Goal: Transaction & Acquisition: Obtain resource

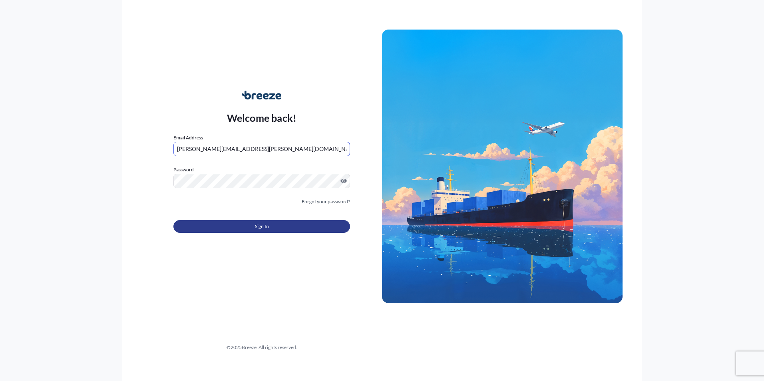
click at [231, 228] on button "Sign In" at bounding box center [261, 226] width 177 height 13
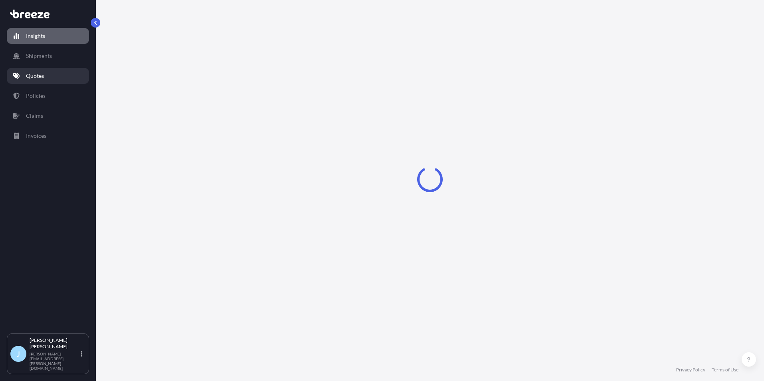
select select "2025"
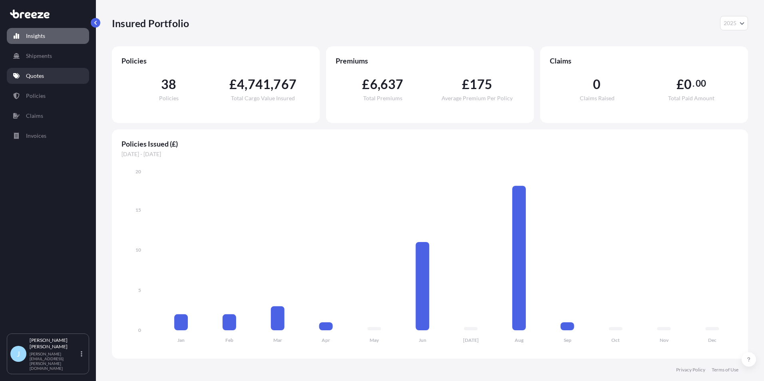
click at [39, 77] on p "Quotes" at bounding box center [35, 76] width 18 height 8
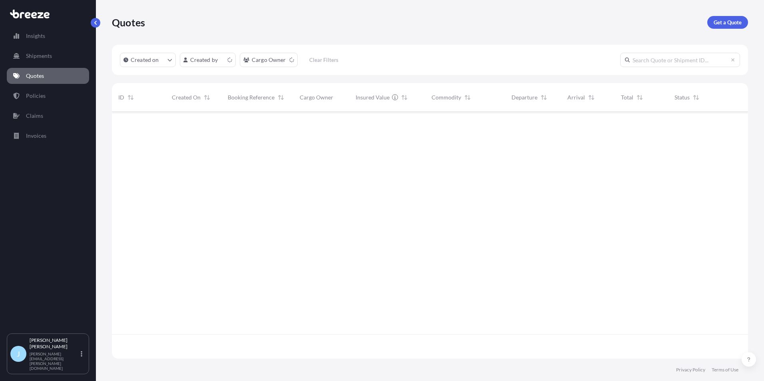
scroll to position [245, 630]
click at [743, 23] on link "Get a Quote" at bounding box center [727, 22] width 41 height 13
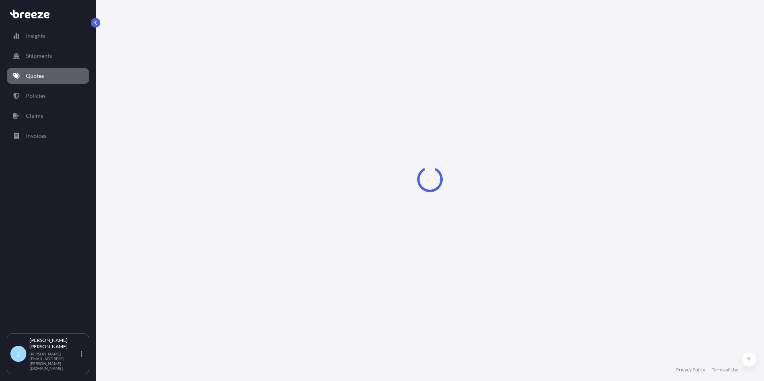
select select "Sea"
select select "1"
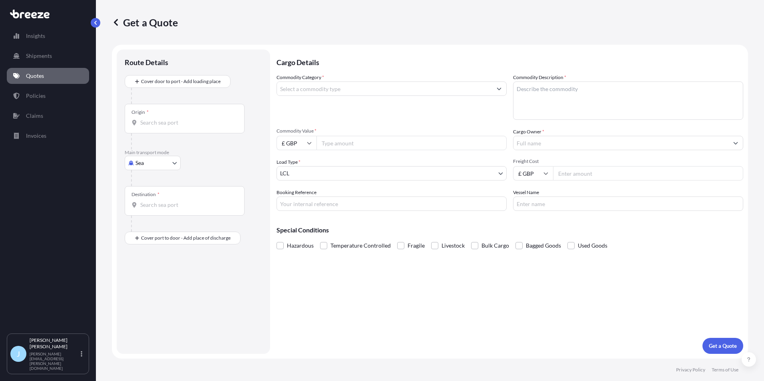
click at [338, 93] on input "Commodity Category *" at bounding box center [384, 89] width 215 height 14
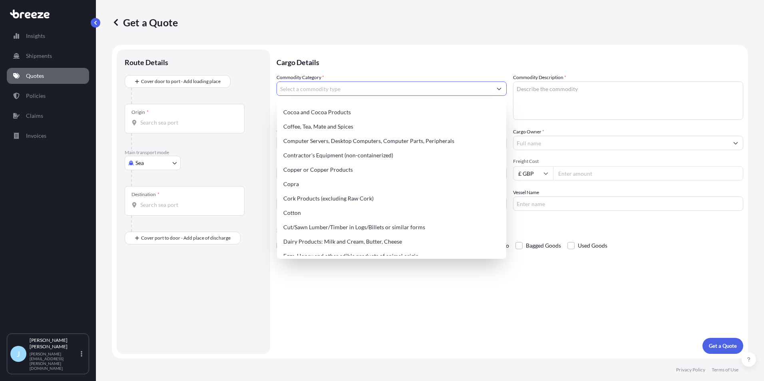
scroll to position [320, 0]
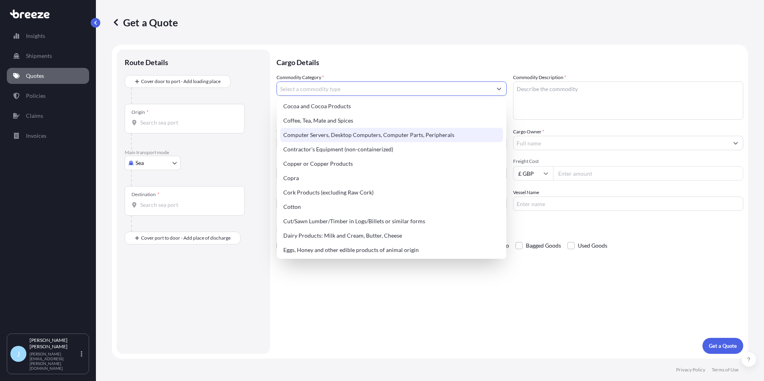
click at [344, 137] on div "Computer Servers, Desktop Computers, Computer Parts, Peripherals" at bounding box center [391, 135] width 223 height 14
type input "Computer Servers, Desktop Computers, Computer Parts, Peripherals"
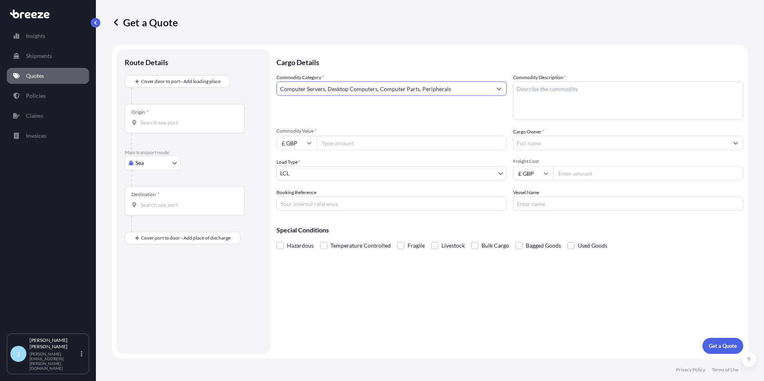
click at [189, 118] on div "Origin *" at bounding box center [185, 119] width 120 height 30
click at [189, 119] on input "Origin *" at bounding box center [187, 123] width 94 height 8
click at [178, 123] on input "Origin *" at bounding box center [187, 123] width 94 height 8
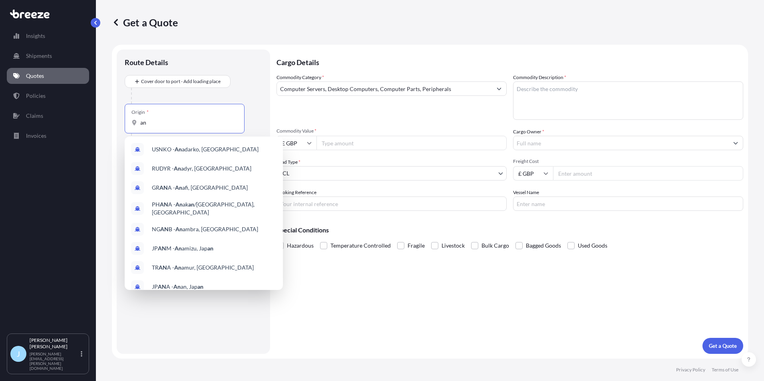
type input "a"
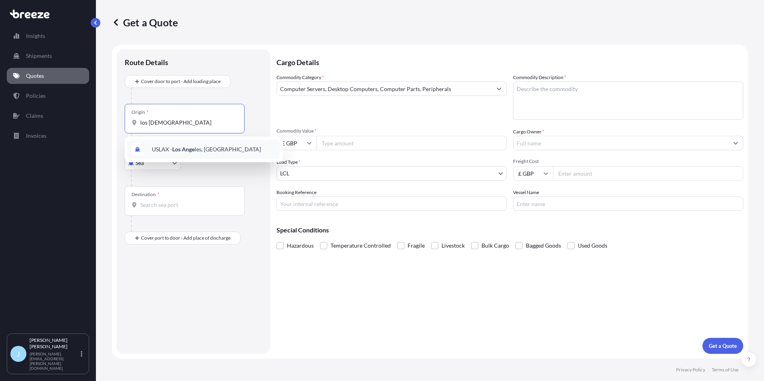
click at [199, 150] on span "USLAX - Los Ange les, [GEOGRAPHIC_DATA]" at bounding box center [206, 149] width 109 height 8
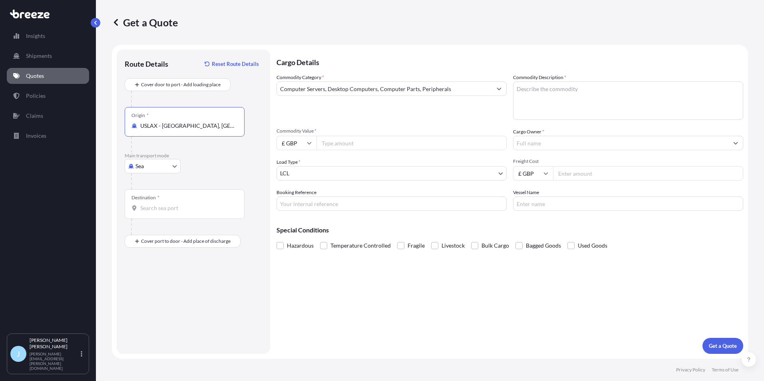
type input "USLAX - [GEOGRAPHIC_DATA], [GEOGRAPHIC_DATA]"
click at [185, 207] on input "Destination *" at bounding box center [187, 208] width 94 height 8
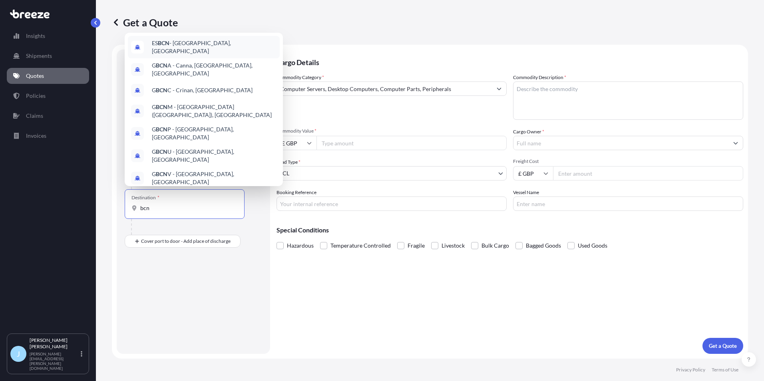
click at [189, 50] on div "ES BCN - [GEOGRAPHIC_DATA], [GEOGRAPHIC_DATA]" at bounding box center [204, 47] width 152 height 22
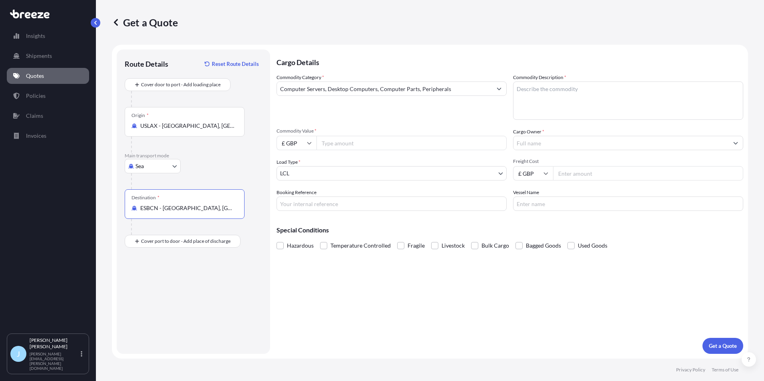
type input "ESBCN - [GEOGRAPHIC_DATA], [GEOGRAPHIC_DATA]"
click at [569, 95] on textarea "Commodity Description *" at bounding box center [628, 101] width 230 height 38
type textarea "Screens, computers"
click at [443, 137] on input "Commodity Value *" at bounding box center [411, 143] width 190 height 14
click at [527, 148] on input "Cargo Owner *" at bounding box center [620, 143] width 215 height 14
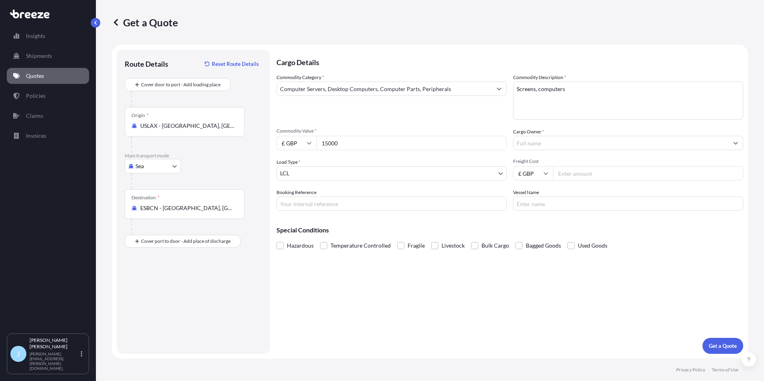
drag, startPoint x: 426, startPoint y: 130, endPoint x: 388, endPoint y: 143, distance: 39.5
click at [391, 142] on div "Commodity Value * £ GBP 15000" at bounding box center [391, 139] width 230 height 22
drag, startPoint x: 382, startPoint y: 147, endPoint x: 261, endPoint y: 147, distance: 121.1
click at [261, 147] on form "Route Details Reset Route Details Cover door to port - Add loading place Place …" at bounding box center [430, 202] width 636 height 314
type input "100000"
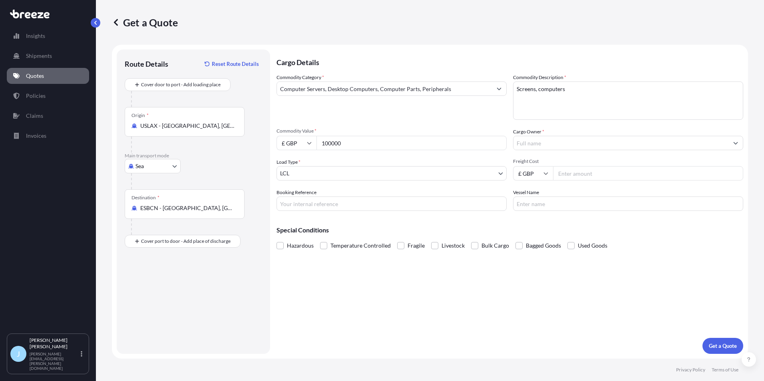
click at [571, 137] on input "Cargo Owner *" at bounding box center [620, 143] width 215 height 14
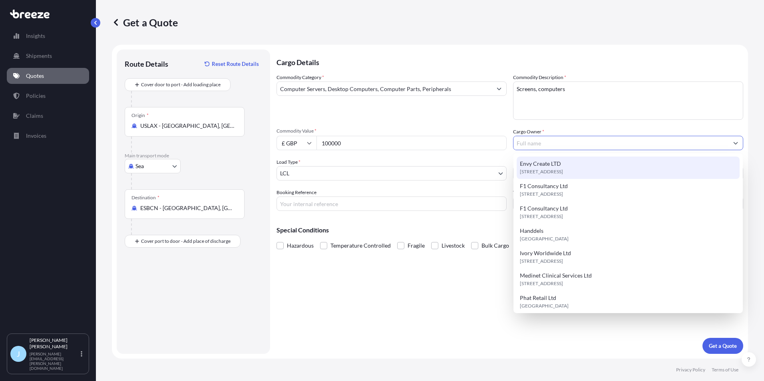
click at [565, 165] on div "Envy Create LTD [STREET_ADDRESS]" at bounding box center [628, 168] width 223 height 22
type input "Envy Create LTD"
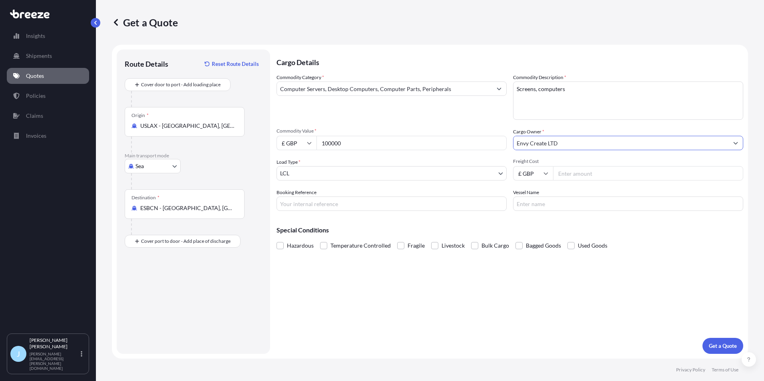
click at [354, 172] on body "9 options available. Insights Shipments Quotes Policies Claims Invoices J [PERS…" at bounding box center [382, 190] width 764 height 381
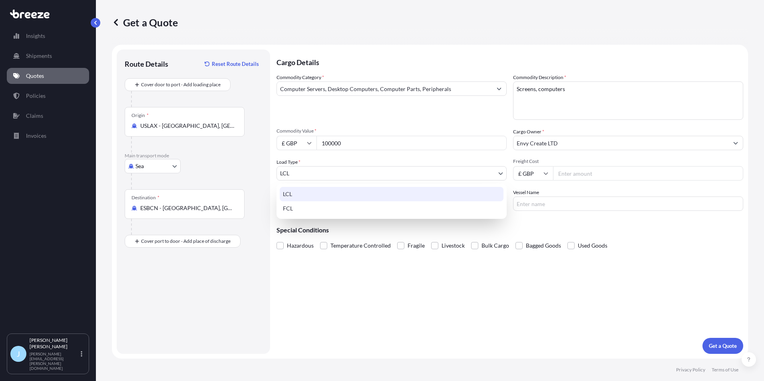
click at [314, 193] on div "LCL" at bounding box center [392, 194] width 224 height 14
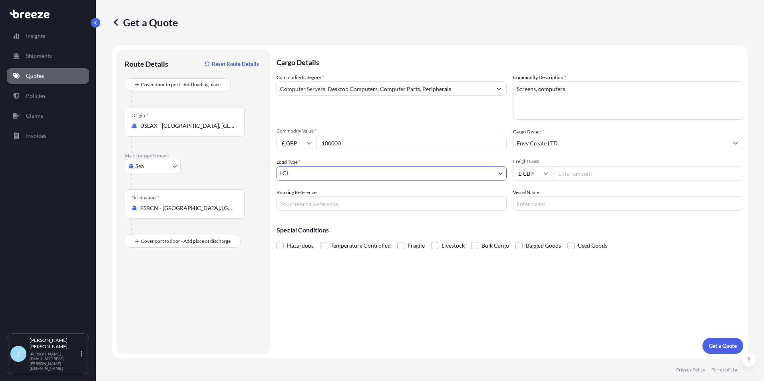
click at [578, 173] on input "Freight Cost" at bounding box center [648, 173] width 190 height 14
type input "15000"
click at [394, 200] on input "Booking Reference" at bounding box center [391, 204] width 230 height 14
click at [519, 292] on div "Cargo Details Commodity Category * Computer Servers, Desktop Computers, Compute…" at bounding box center [509, 202] width 467 height 304
click at [400, 243] on span at bounding box center [400, 245] width 7 height 7
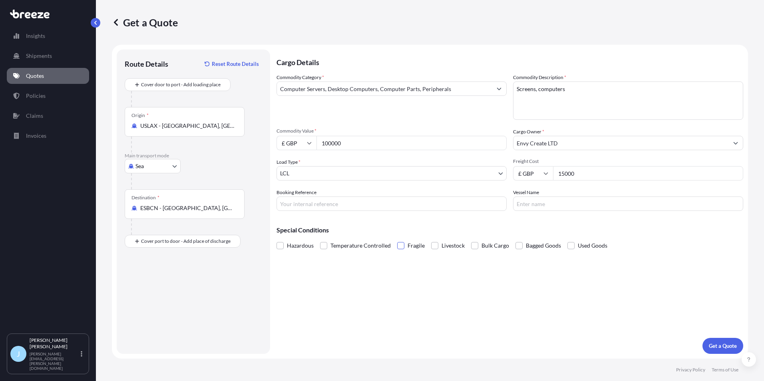
click at [397, 240] on input "Fragile" at bounding box center [397, 240] width 0 height 0
click at [729, 340] on button "Get a Quote" at bounding box center [722, 346] width 41 height 16
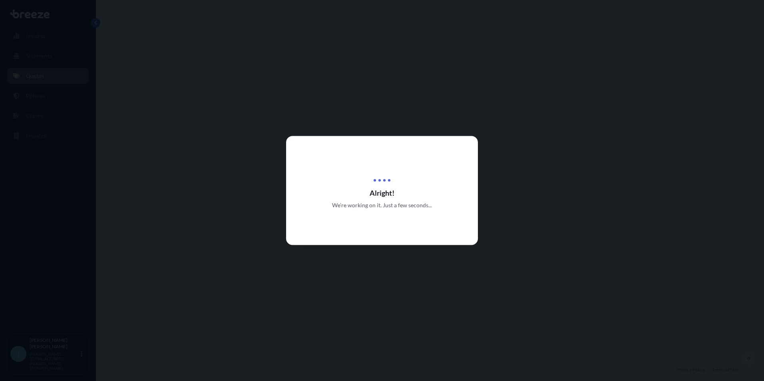
select select "Sea"
select select "1"
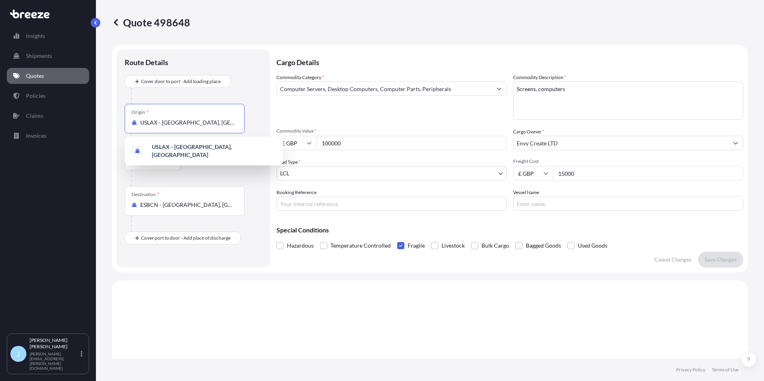
click at [207, 123] on input "USLAX - [GEOGRAPHIC_DATA], [GEOGRAPHIC_DATA]" at bounding box center [187, 123] width 94 height 8
click at [243, 95] on div at bounding box center [196, 96] width 131 height 16
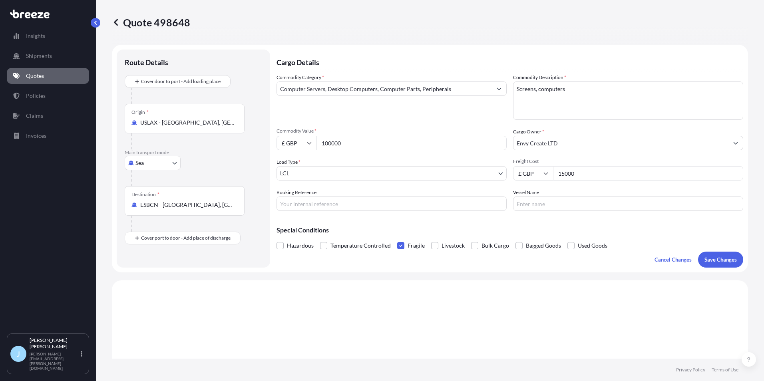
click at [163, 161] on body "1 option available. Insights Shipments Quotes Policies Claims Invoices J [PERSO…" at bounding box center [382, 190] width 764 height 381
click at [155, 199] on div "Air" at bounding box center [153, 198] width 50 height 14
select select "Air"
click at [170, 122] on input "Origin *" at bounding box center [187, 126] width 94 height 8
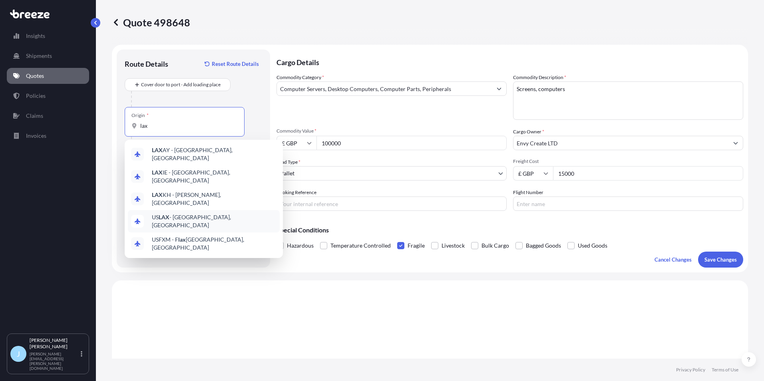
click at [210, 210] on div "US LAX - [GEOGRAPHIC_DATA], [GEOGRAPHIC_DATA]" at bounding box center [204, 221] width 152 height 22
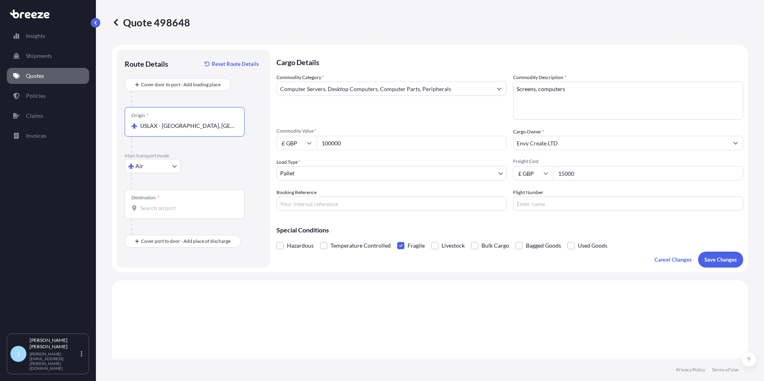
type input "USLAX - [GEOGRAPHIC_DATA], [GEOGRAPHIC_DATA]"
click at [168, 215] on div "Destination *" at bounding box center [185, 204] width 120 height 30
click at [168, 212] on input "Destination *" at bounding box center [187, 208] width 94 height 8
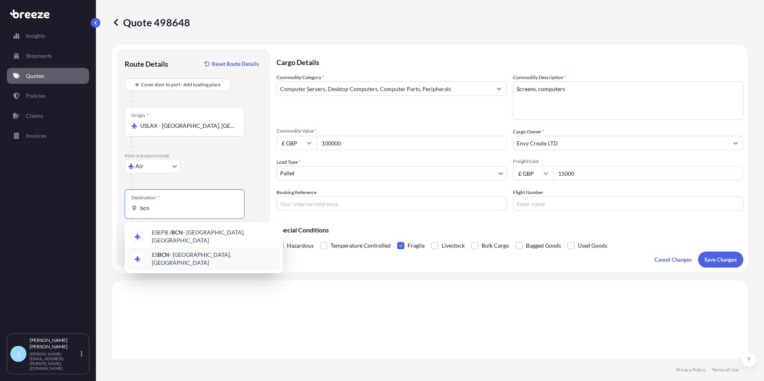
click at [181, 251] on span "ES BCN - [GEOGRAPHIC_DATA], [GEOGRAPHIC_DATA]" at bounding box center [214, 259] width 125 height 16
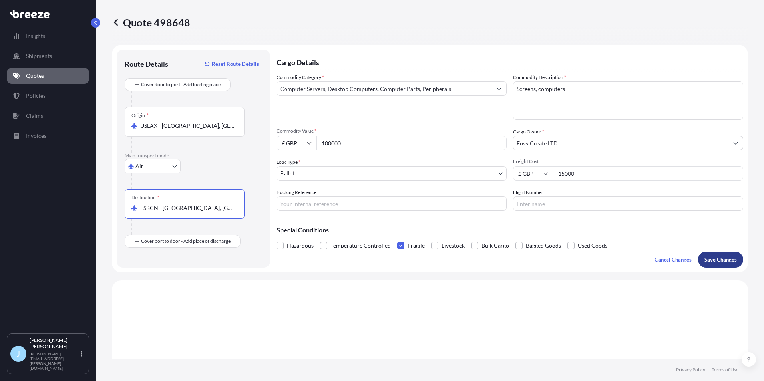
type input "ESBCN - [GEOGRAPHIC_DATA], [GEOGRAPHIC_DATA]"
click at [726, 260] on p "Save Changes" at bounding box center [720, 260] width 32 height 8
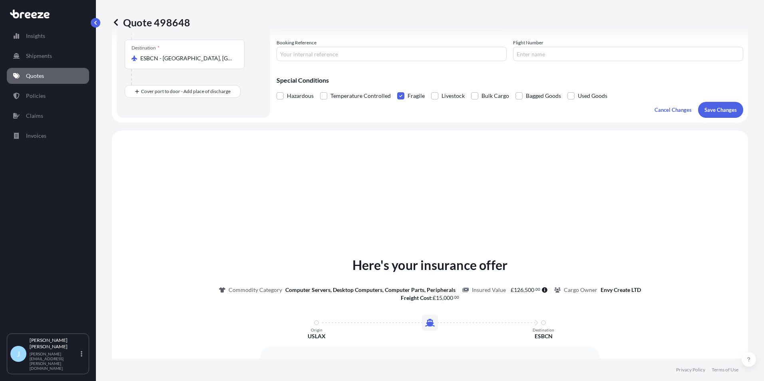
scroll to position [241, 0]
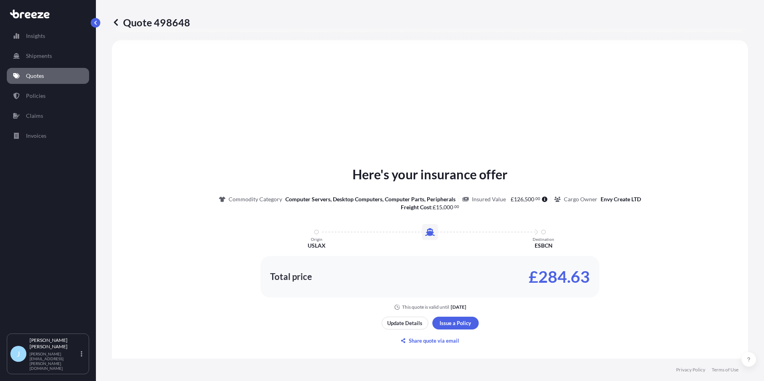
select select "Air"
select select "1"
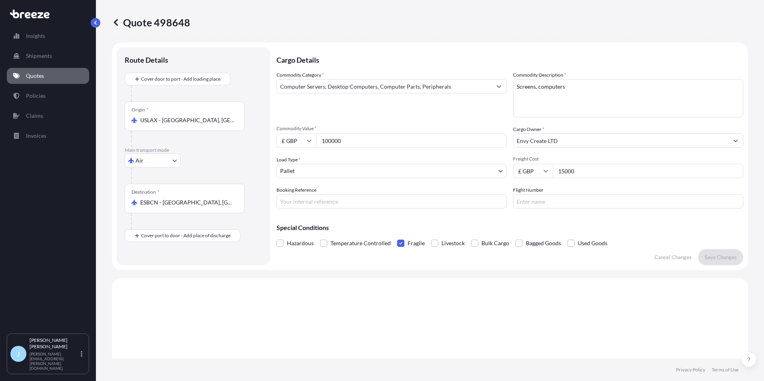
scroll to position [0, 0]
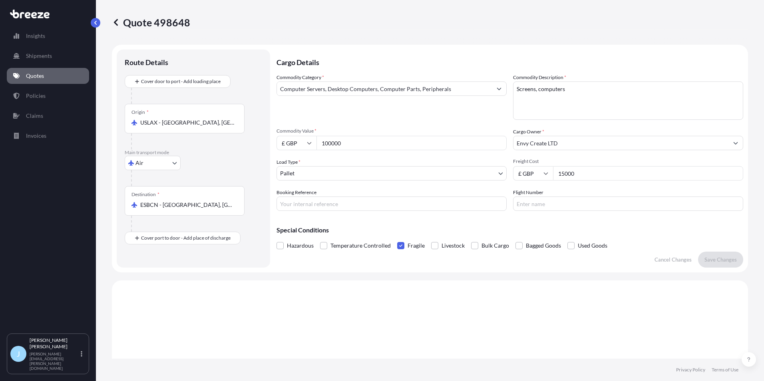
click at [203, 123] on input "USLAX - [GEOGRAPHIC_DATA], [GEOGRAPHIC_DATA]" at bounding box center [187, 123] width 94 height 8
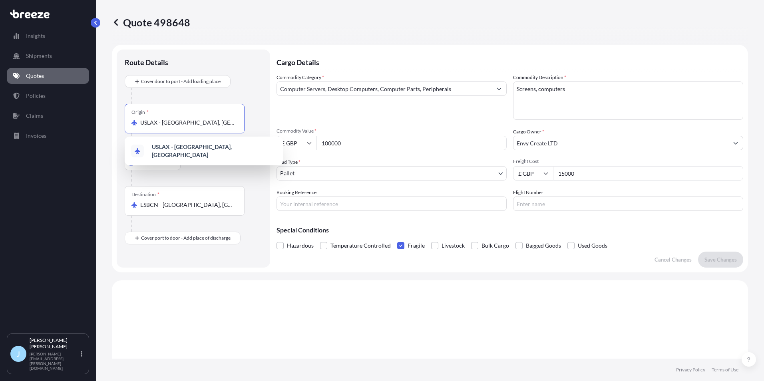
click at [203, 123] on input "USLAX - [GEOGRAPHIC_DATA], [GEOGRAPHIC_DATA]" at bounding box center [187, 123] width 94 height 8
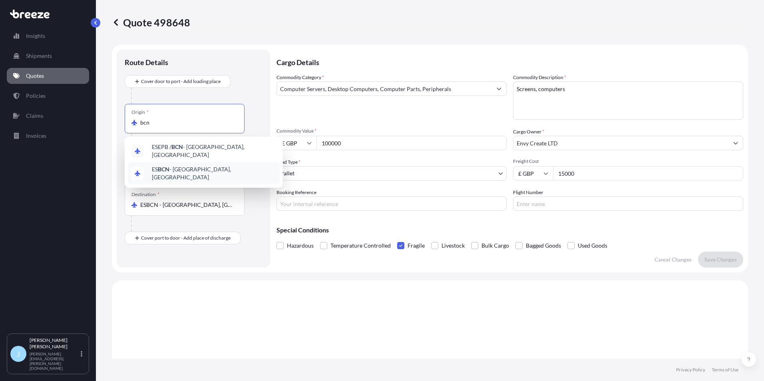
click at [173, 169] on span "ES BCN - [GEOGRAPHIC_DATA], [GEOGRAPHIC_DATA]" at bounding box center [214, 173] width 125 height 16
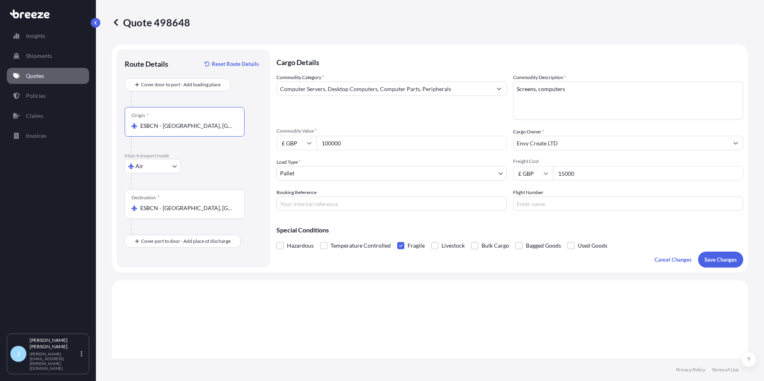
type input "ESBCN - [GEOGRAPHIC_DATA], [GEOGRAPHIC_DATA]"
click at [168, 213] on div "Destination * ESBCN - [GEOGRAPHIC_DATA], [GEOGRAPHIC_DATA]" at bounding box center [185, 204] width 120 height 30
click at [168, 212] on input "ESBCN - [GEOGRAPHIC_DATA], [GEOGRAPHIC_DATA]" at bounding box center [187, 208] width 94 height 8
click at [168, 212] on div "Destination * ESBCN - [GEOGRAPHIC_DATA], [GEOGRAPHIC_DATA]" at bounding box center [185, 204] width 120 height 30
click at [168, 212] on input "ESBCN - [GEOGRAPHIC_DATA], [GEOGRAPHIC_DATA]" at bounding box center [187, 208] width 94 height 8
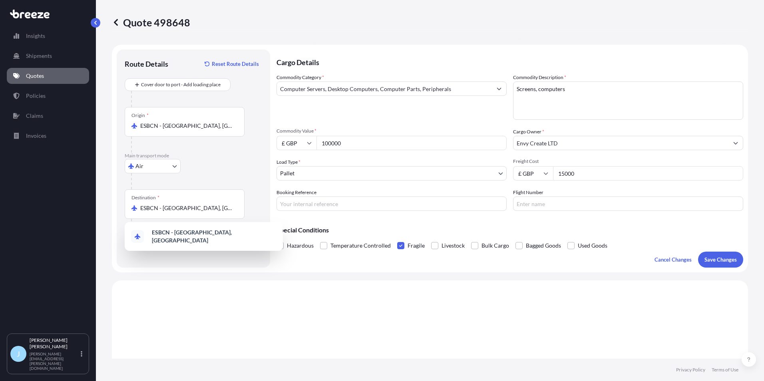
click at [168, 211] on input "ESBCN - [GEOGRAPHIC_DATA], [GEOGRAPHIC_DATA]" at bounding box center [187, 208] width 94 height 8
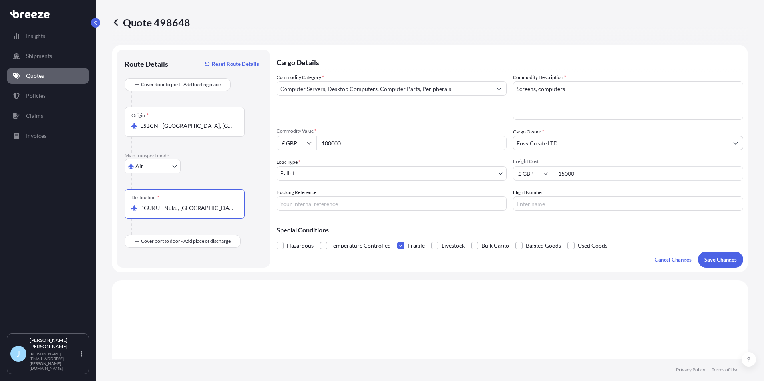
type input "PGUKU - Nuku, [GEOGRAPHIC_DATA]"
click at [159, 171] on body "0 options available. 2 options available. 1 option available. 1 option availabl…" at bounding box center [382, 190] width 764 height 381
click at [153, 216] on div "Road" at bounding box center [153, 216] width 50 height 14
select select "Road"
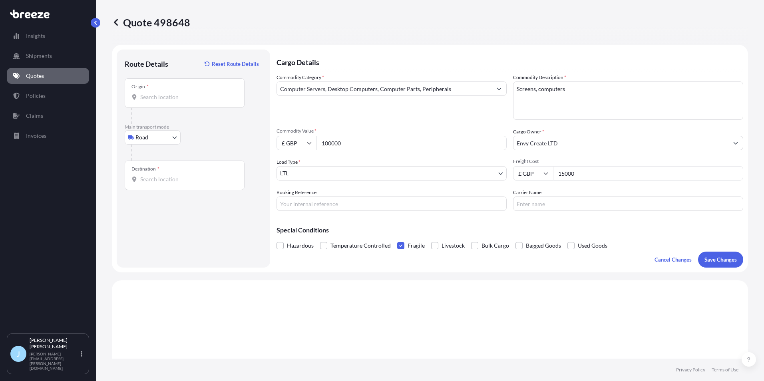
click at [183, 102] on div "Origin *" at bounding box center [185, 93] width 120 height 30
click at [183, 101] on input "Origin *" at bounding box center [187, 97] width 94 height 8
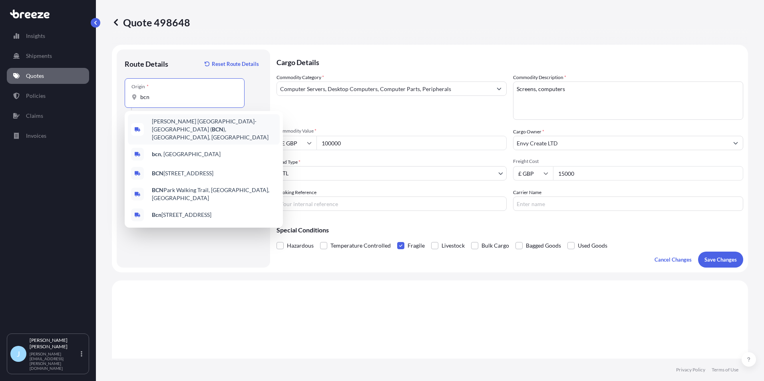
click at [185, 124] on span "[PERSON_NAME] [GEOGRAPHIC_DATA]-[GEOGRAPHIC_DATA] ( [GEOGRAPHIC_DATA] ), [GEOGR…" at bounding box center [214, 129] width 125 height 24
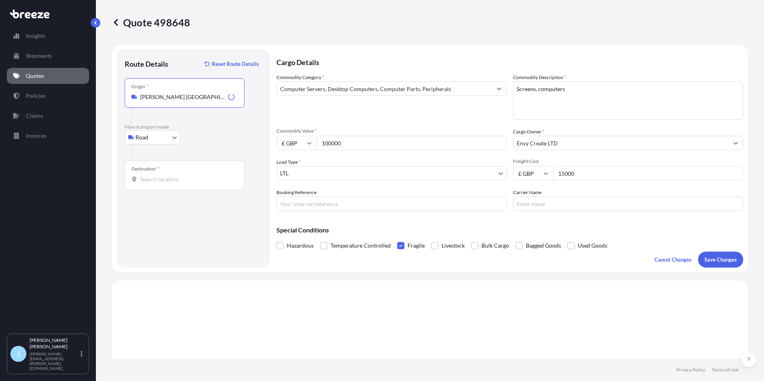
type input "[PERSON_NAME] [GEOGRAPHIC_DATA]-[GEOGRAPHIC_DATA] ([GEOGRAPHIC_DATA]), [GEOGRAP…"
click at [176, 183] on input "Destination *" at bounding box center [187, 179] width 94 height 8
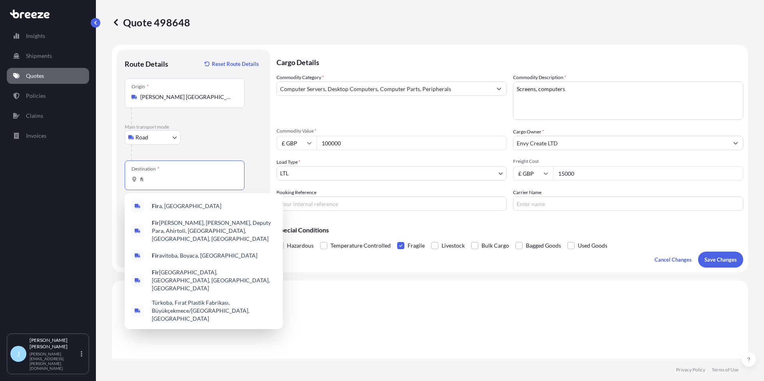
type input "f"
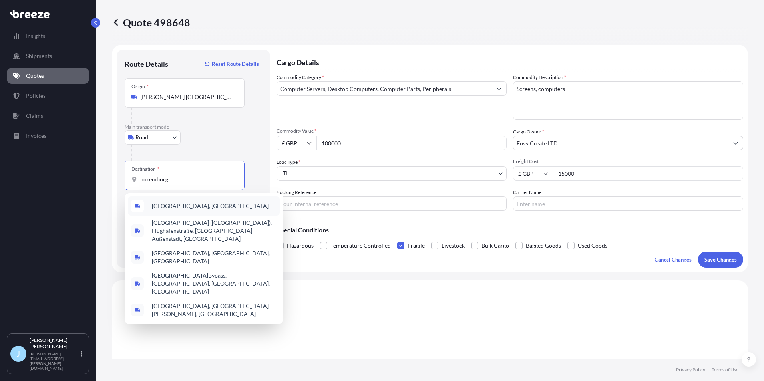
click at [186, 201] on div "[GEOGRAPHIC_DATA], [GEOGRAPHIC_DATA]" at bounding box center [204, 206] width 152 height 19
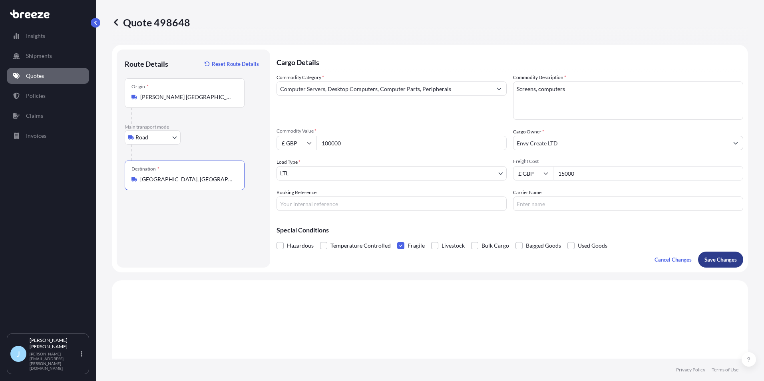
type input "[GEOGRAPHIC_DATA], [GEOGRAPHIC_DATA]"
click at [712, 263] on p "Save Changes" at bounding box center [720, 260] width 32 height 8
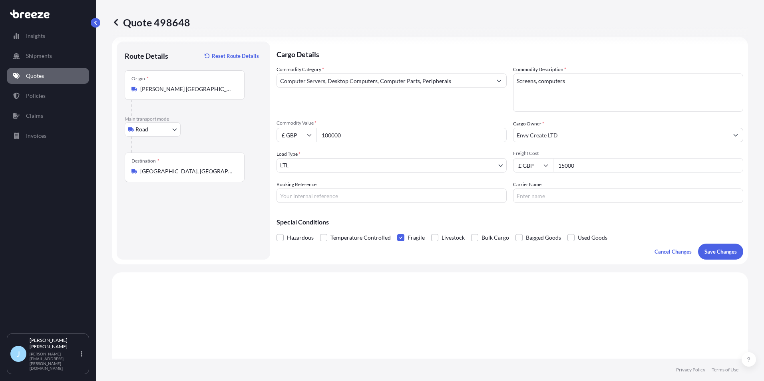
select select "Road"
select select "1"
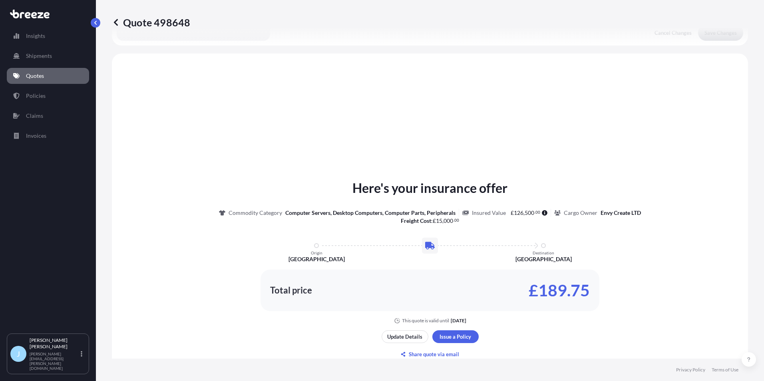
scroll to position [241, 0]
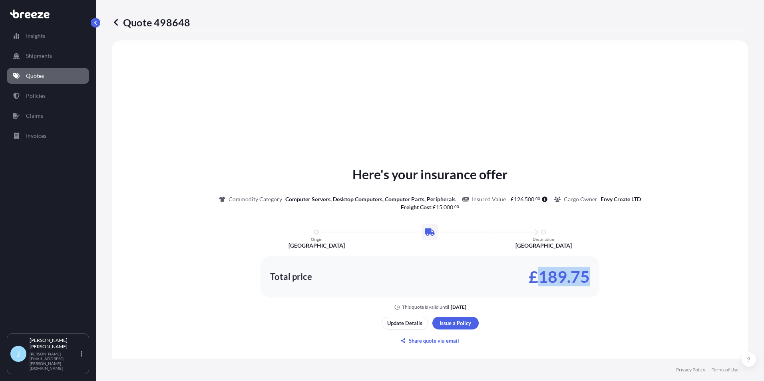
drag, startPoint x: 539, startPoint y: 276, endPoint x: 637, endPoint y: 276, distance: 98.7
click at [637, 276] on div "Here's your insurance offer Commodity Category Computer Servers, Desktop Comput…" at bounding box center [430, 237] width 614 height 145
drag, startPoint x: 637, startPoint y: 276, endPoint x: 578, endPoint y: 280, distance: 59.3
click at [579, 280] on p "£189.75" at bounding box center [559, 276] width 61 height 13
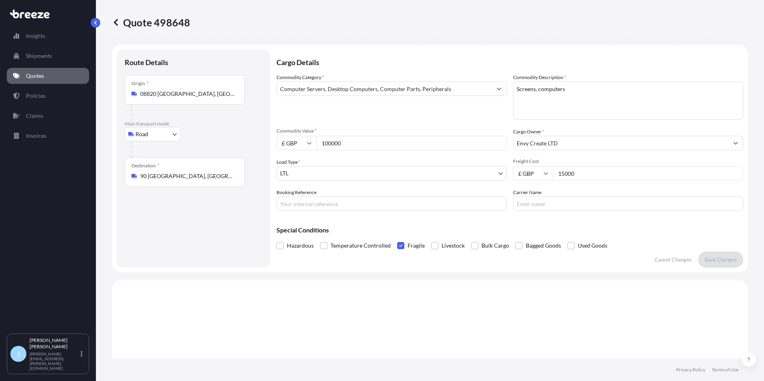
click at [163, 138] on body "Insights Shipments Quotes Policies Claims Invoices J [PERSON_NAME] [PERSON_NAME…" at bounding box center [382, 190] width 764 height 381
click at [160, 165] on div "Air" at bounding box center [153, 169] width 50 height 14
select select "Air"
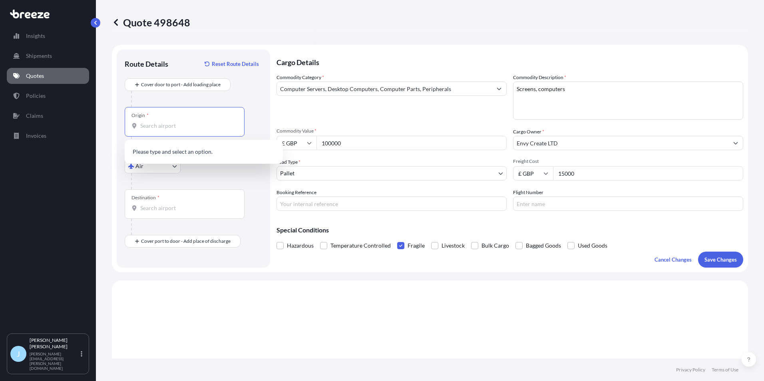
click at [171, 126] on input "Origin *" at bounding box center [187, 126] width 94 height 8
drag, startPoint x: 169, startPoint y: 126, endPoint x: 152, endPoint y: 126, distance: 16.8
click at [152, 126] on input "nuremburg" at bounding box center [187, 126] width 94 height 8
type input "nure"
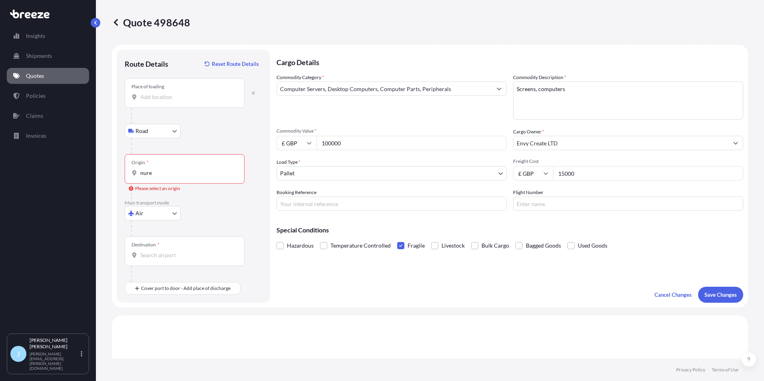
click at [180, 100] on input "Place of loading" at bounding box center [187, 97] width 94 height 8
type input "nure"
click at [252, 97] on button "button" at bounding box center [254, 93] width 18 height 13
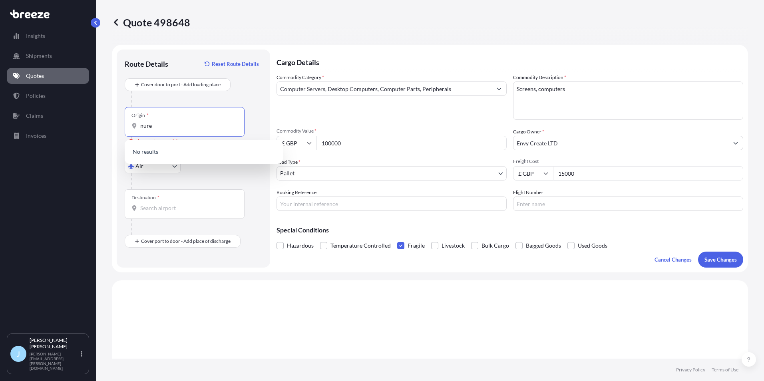
click at [173, 127] on input "nure" at bounding box center [187, 126] width 94 height 8
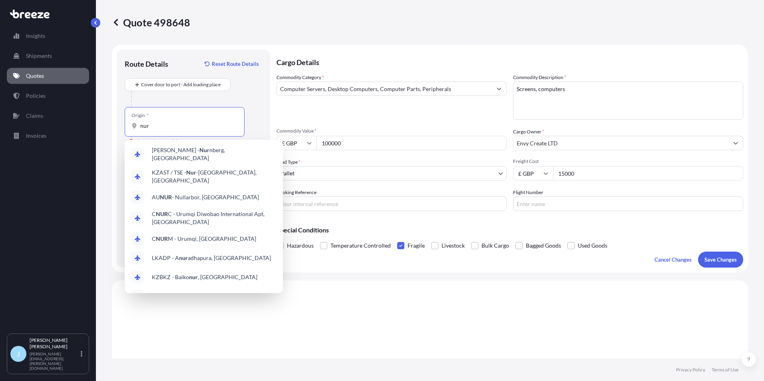
click at [177, 159] on div "[PERSON_NAME] nberg, [GEOGRAPHIC_DATA]" at bounding box center [204, 154] width 152 height 22
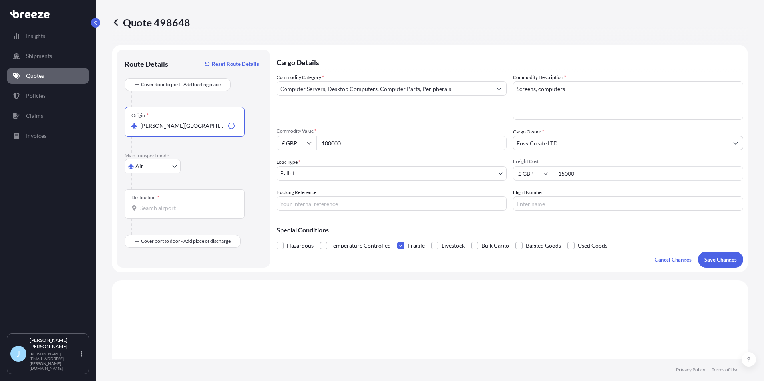
type input "[PERSON_NAME][GEOGRAPHIC_DATA], [GEOGRAPHIC_DATA]"
click at [170, 197] on div "Destination *" at bounding box center [185, 204] width 120 height 30
click at [170, 204] on input "Destination *" at bounding box center [187, 208] width 94 height 8
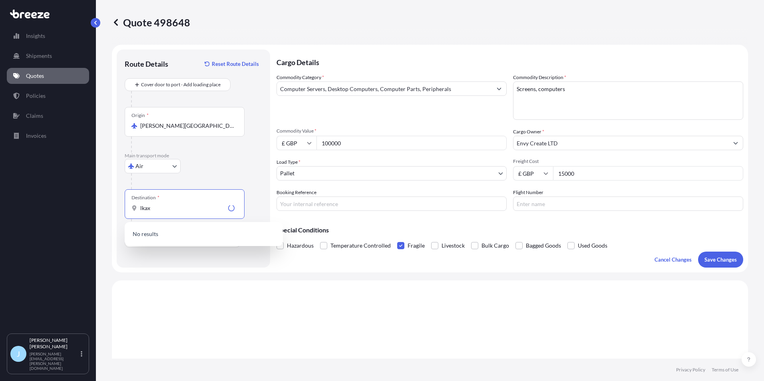
click at [144, 208] on input "lkax" at bounding box center [182, 208] width 85 height 8
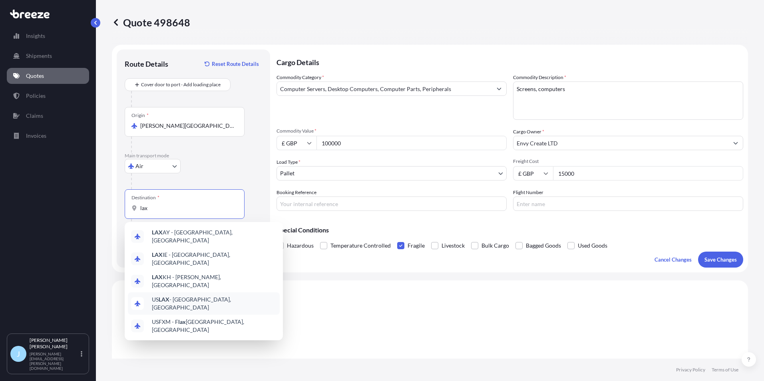
click at [192, 296] on span "US LAX - [GEOGRAPHIC_DATA], [GEOGRAPHIC_DATA]" at bounding box center [214, 304] width 125 height 16
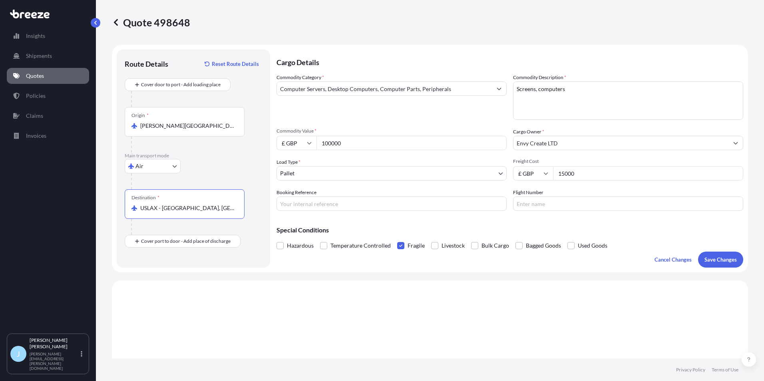
type input "USLAX - [GEOGRAPHIC_DATA], [GEOGRAPHIC_DATA]"
click at [728, 259] on p "Save Changes" at bounding box center [720, 260] width 32 height 8
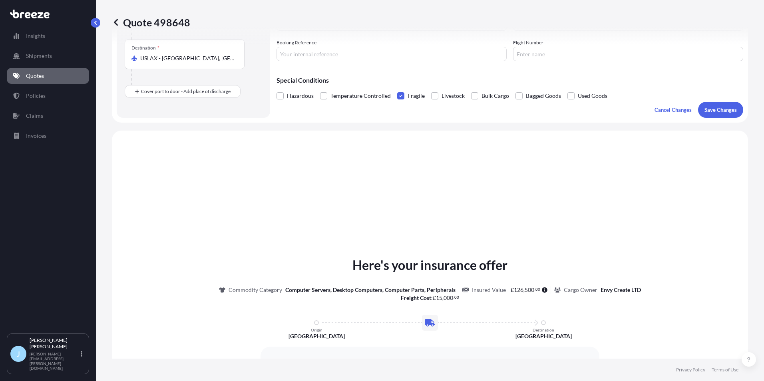
scroll to position [241, 0]
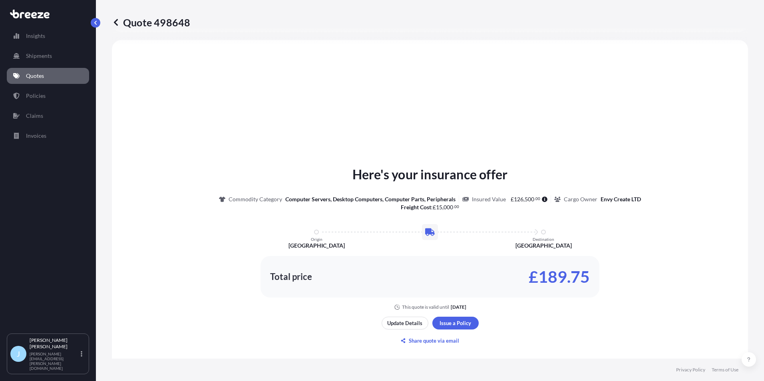
select select "Air"
select select "1"
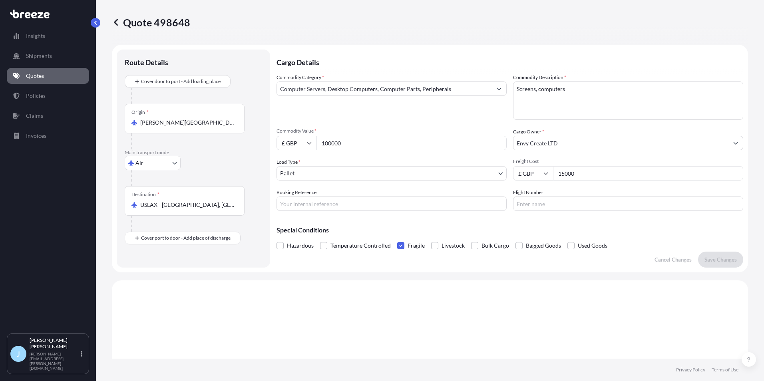
click at [210, 115] on div "Origin * [PERSON_NAME][GEOGRAPHIC_DATA], [GEOGRAPHIC_DATA]" at bounding box center [185, 119] width 120 height 30
click at [210, 119] on input "[PERSON_NAME][GEOGRAPHIC_DATA], [GEOGRAPHIC_DATA]" at bounding box center [187, 123] width 94 height 8
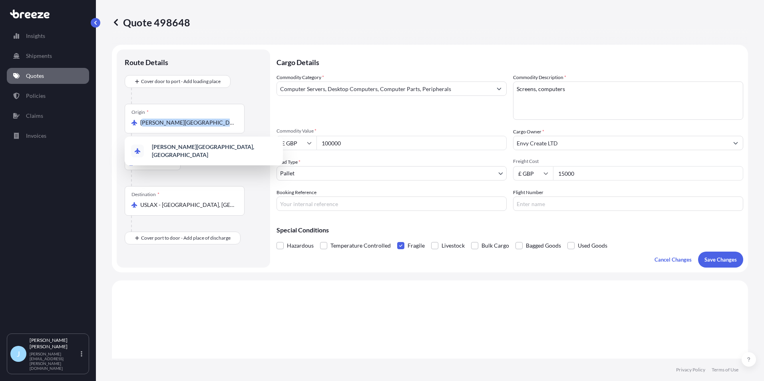
click at [210, 115] on div "Origin * [PERSON_NAME][GEOGRAPHIC_DATA], [GEOGRAPHIC_DATA]" at bounding box center [185, 119] width 120 height 30
click at [210, 119] on input "[PERSON_NAME][GEOGRAPHIC_DATA], [GEOGRAPHIC_DATA]" at bounding box center [187, 123] width 94 height 8
click at [210, 115] on div "Origin * [PERSON_NAME][GEOGRAPHIC_DATA], [GEOGRAPHIC_DATA]" at bounding box center [185, 119] width 120 height 30
click at [210, 119] on input "[PERSON_NAME][GEOGRAPHIC_DATA], [GEOGRAPHIC_DATA]" at bounding box center [187, 123] width 94 height 8
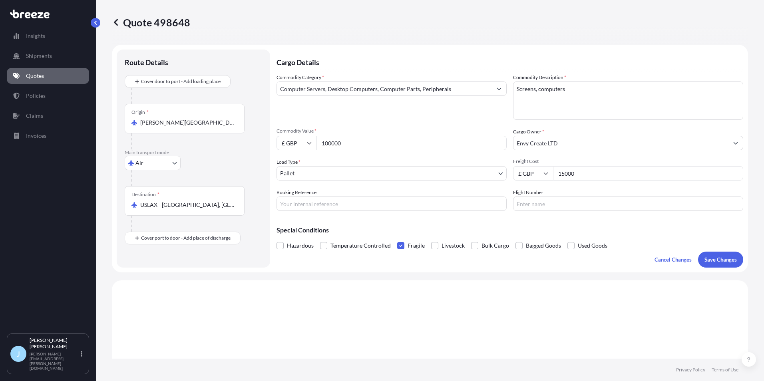
drag, startPoint x: 210, startPoint y: 115, endPoint x: 210, endPoint y: 123, distance: 7.6
click at [210, 123] on input "[PERSON_NAME][GEOGRAPHIC_DATA], [GEOGRAPHIC_DATA]" at bounding box center [187, 123] width 94 height 8
click at [151, 127] on div "Origin * [PERSON_NAME][GEOGRAPHIC_DATA], [GEOGRAPHIC_DATA]" at bounding box center [185, 119] width 120 height 30
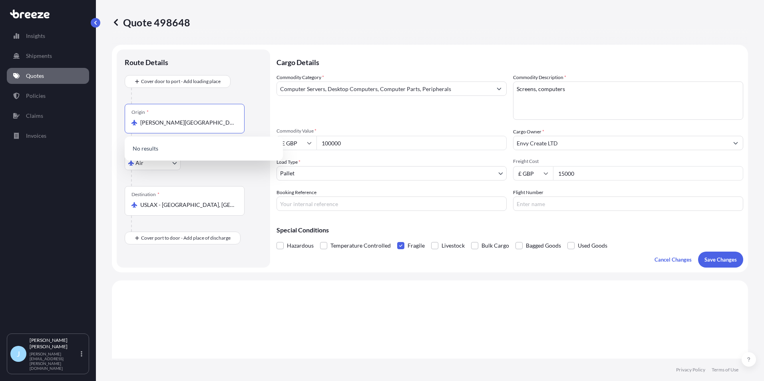
click at [151, 127] on input "[PERSON_NAME][GEOGRAPHIC_DATA], [GEOGRAPHIC_DATA]" at bounding box center [187, 123] width 94 height 8
click at [192, 121] on input "[PERSON_NAME][GEOGRAPHIC_DATA], [GEOGRAPHIC_DATA]" at bounding box center [182, 123] width 85 height 8
click at [192, 121] on input "[PERSON_NAME][GEOGRAPHIC_DATA], [GEOGRAPHIC_DATA]" at bounding box center [187, 123] width 94 height 8
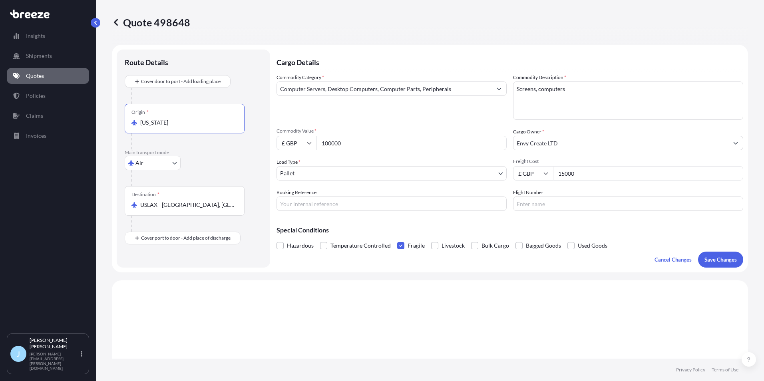
type input "[PERSON_NAME][GEOGRAPHIC_DATA], [GEOGRAPHIC_DATA]"
click at [198, 131] on div "Origin * [PERSON_NAME][GEOGRAPHIC_DATA], [GEOGRAPHIC_DATA]" at bounding box center [185, 119] width 120 height 30
click at [198, 127] on input "[PERSON_NAME][GEOGRAPHIC_DATA], [GEOGRAPHIC_DATA]" at bounding box center [187, 123] width 94 height 8
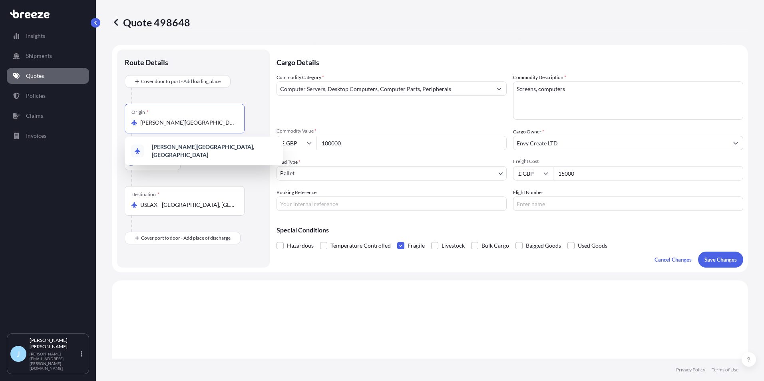
click at [213, 124] on input "[PERSON_NAME][GEOGRAPHIC_DATA], [GEOGRAPHIC_DATA]" at bounding box center [187, 123] width 94 height 8
drag, startPoint x: 213, startPoint y: 124, endPoint x: 40, endPoint y: 121, distance: 172.6
click at [40, 121] on div "Insights Shipments Quotes Policies Claims Invoices J [PERSON_NAME] [PERSON_NAME…" at bounding box center [382, 190] width 764 height 381
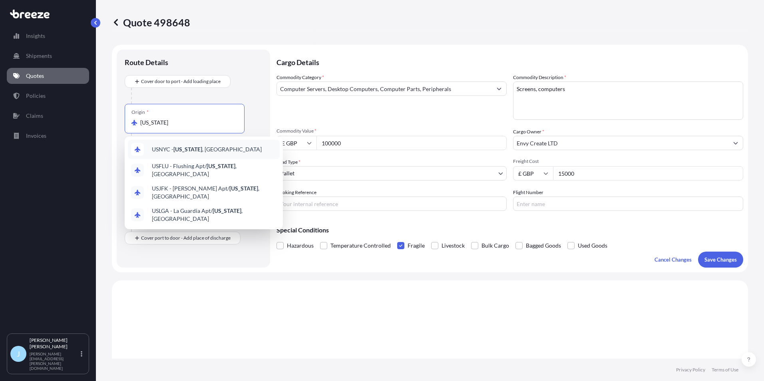
click at [181, 144] on div "USNYC - [US_STATE] , [GEOGRAPHIC_DATA]" at bounding box center [204, 149] width 152 height 19
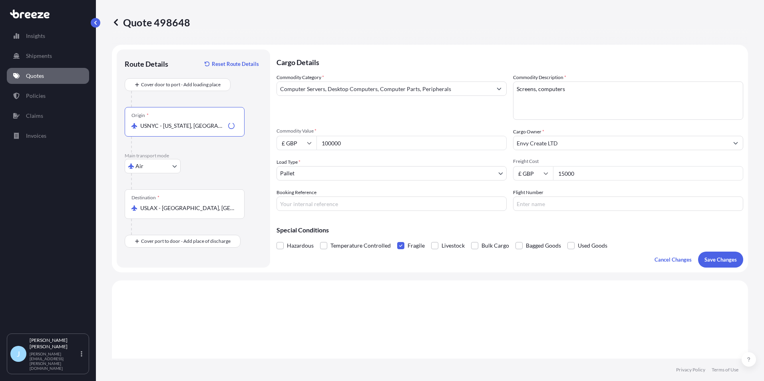
type input "USNYC - [US_STATE], [GEOGRAPHIC_DATA]"
click at [213, 203] on div "Destination * USLAX - [GEOGRAPHIC_DATA], [GEOGRAPHIC_DATA]" at bounding box center [185, 204] width 120 height 30
click at [213, 204] on input "USLAX - [GEOGRAPHIC_DATA], [GEOGRAPHIC_DATA]" at bounding box center [187, 208] width 94 height 8
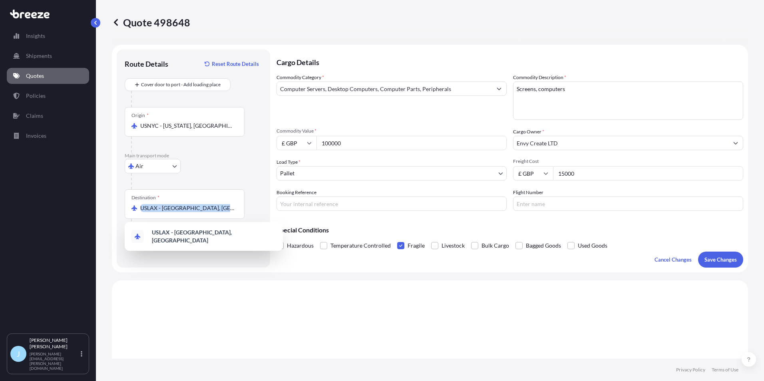
click at [213, 203] on div "Destination * USLAX - [GEOGRAPHIC_DATA], [GEOGRAPHIC_DATA]" at bounding box center [185, 204] width 120 height 30
click at [213, 204] on input "USLAX - [GEOGRAPHIC_DATA], [GEOGRAPHIC_DATA]" at bounding box center [187, 208] width 94 height 8
click at [213, 203] on div "Destination * USLAX - [GEOGRAPHIC_DATA], [GEOGRAPHIC_DATA]" at bounding box center [185, 204] width 120 height 30
click at [213, 204] on input "USLAX - [GEOGRAPHIC_DATA], [GEOGRAPHIC_DATA]" at bounding box center [187, 208] width 94 height 8
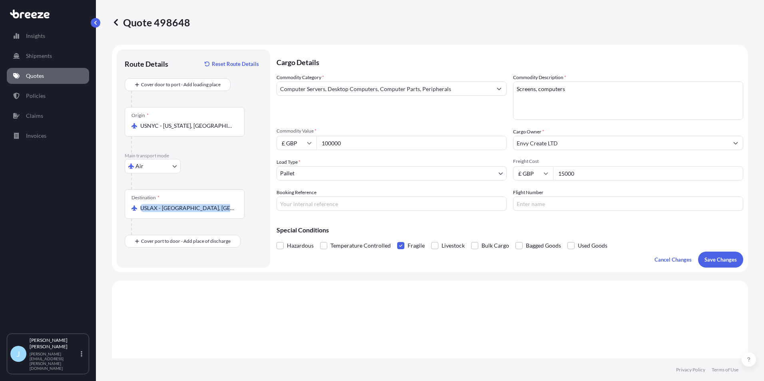
drag, startPoint x: 213, startPoint y: 203, endPoint x: 212, endPoint y: 209, distance: 6.1
click at [209, 214] on div "Destination * USLAX - [GEOGRAPHIC_DATA], [GEOGRAPHIC_DATA]" at bounding box center [185, 204] width 120 height 30
click at [209, 212] on input "USLAX - [GEOGRAPHIC_DATA], [GEOGRAPHIC_DATA]" at bounding box center [187, 208] width 94 height 8
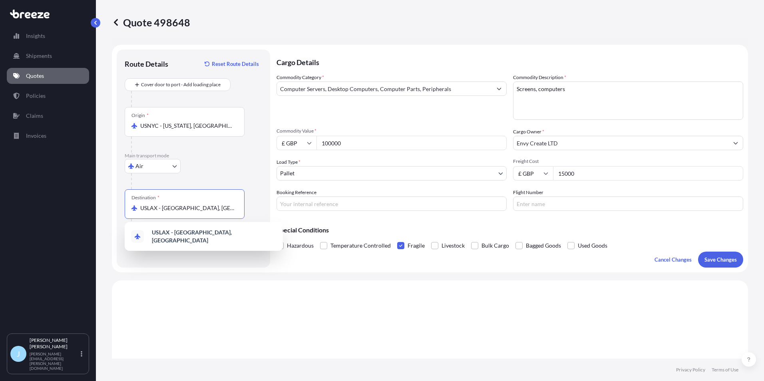
click at [212, 209] on input "USLAX - [GEOGRAPHIC_DATA], [GEOGRAPHIC_DATA]" at bounding box center [187, 208] width 94 height 8
type input "i"
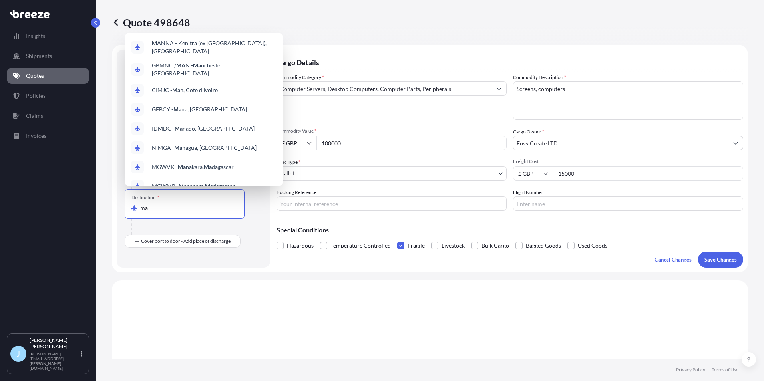
type input "m"
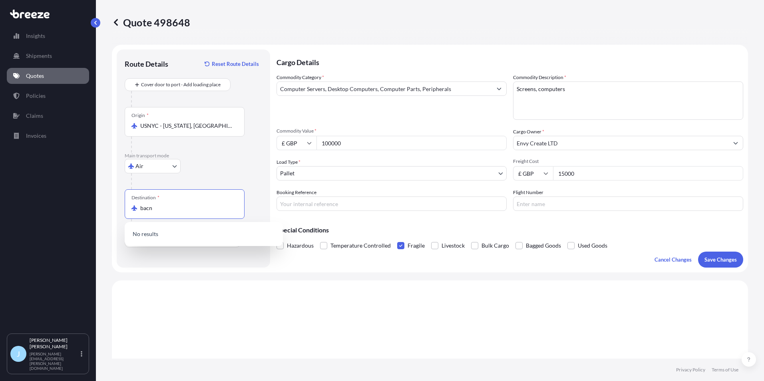
click at [147, 207] on input "bacn" at bounding box center [187, 208] width 94 height 8
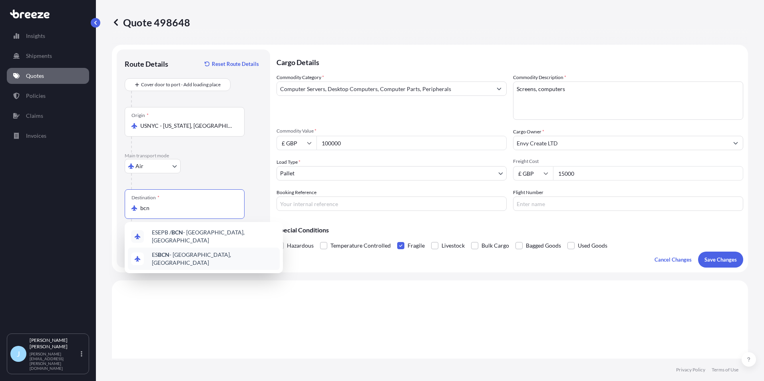
click at [171, 249] on div "ES BCN - [GEOGRAPHIC_DATA], [GEOGRAPHIC_DATA]" at bounding box center [204, 259] width 152 height 22
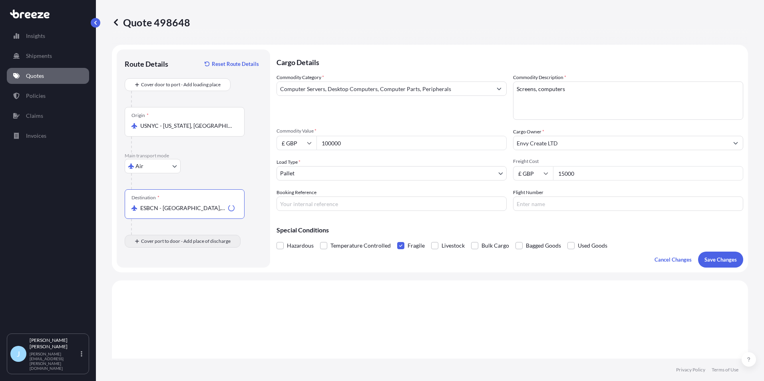
type input "ESBCN - [GEOGRAPHIC_DATA], [GEOGRAPHIC_DATA]"
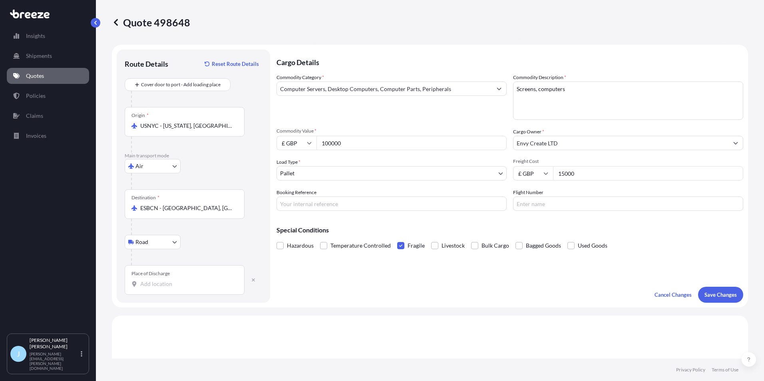
click at [166, 279] on div "Place of Discharge" at bounding box center [185, 280] width 120 height 30
click at [166, 280] on input "Place of Discharge" at bounding box center [187, 284] width 94 height 8
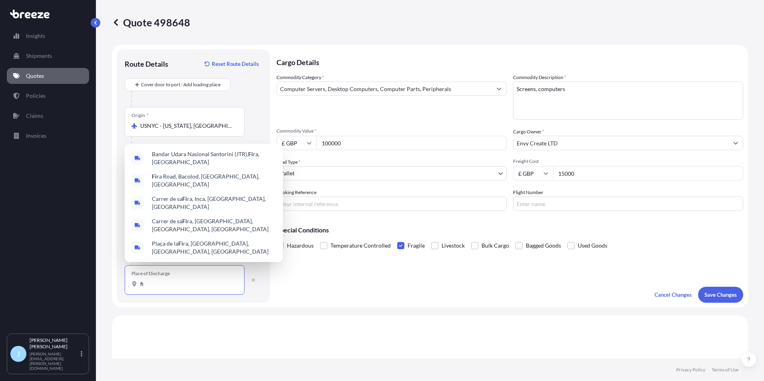
type input "f"
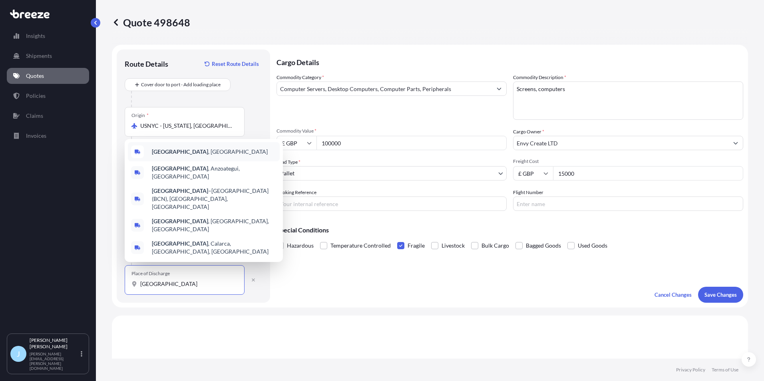
click at [173, 161] on div "[GEOGRAPHIC_DATA] , [GEOGRAPHIC_DATA]" at bounding box center [204, 151] width 152 height 19
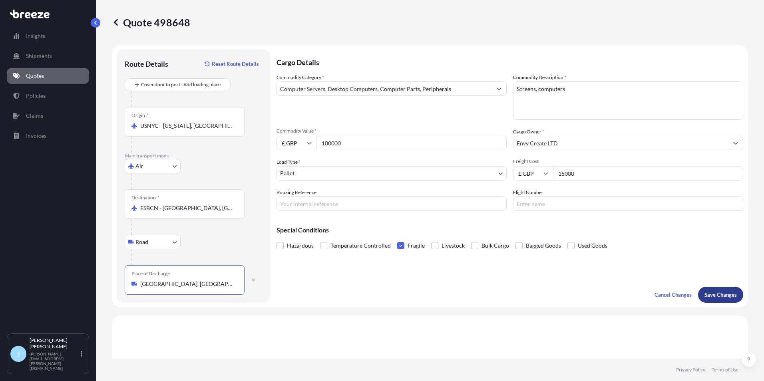
type input "[GEOGRAPHIC_DATA], [GEOGRAPHIC_DATA]"
click at [708, 297] on p "Save Changes" at bounding box center [720, 295] width 32 height 8
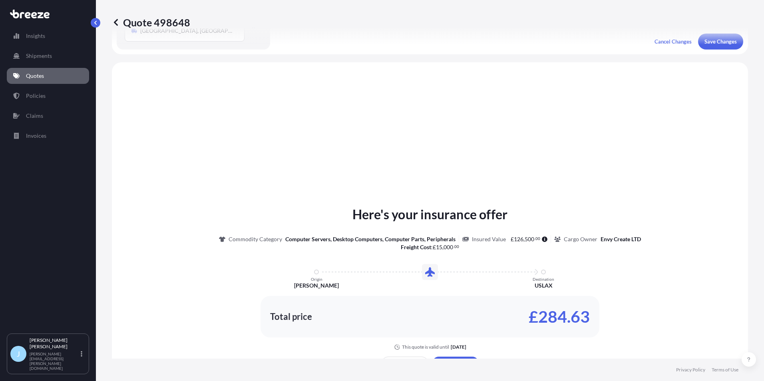
scroll to position [276, 0]
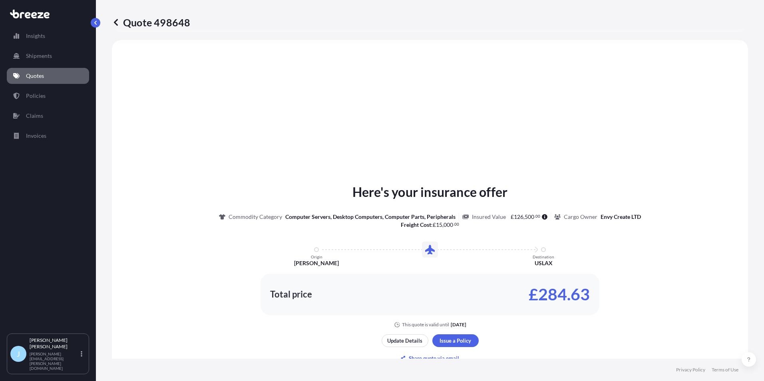
select select "Air"
select select "Road"
select select "1"
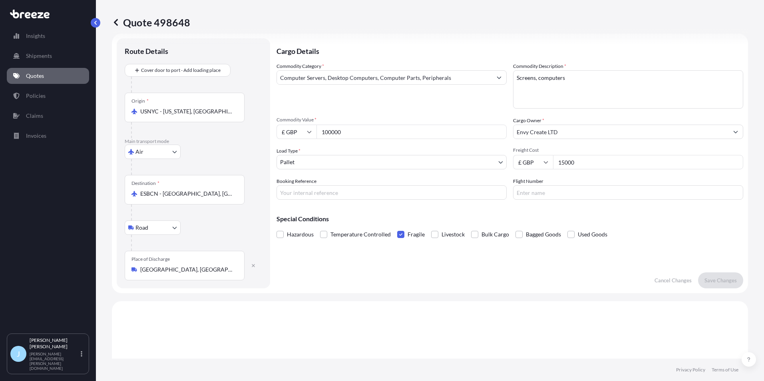
scroll to position [0, 0]
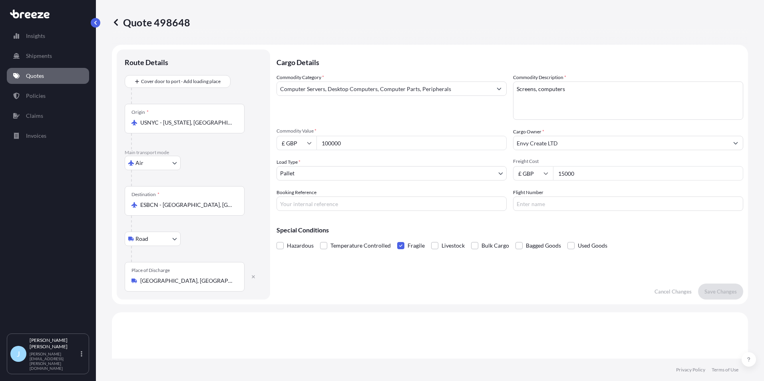
click at [213, 281] on input "[GEOGRAPHIC_DATA], [GEOGRAPHIC_DATA]" at bounding box center [187, 281] width 94 height 8
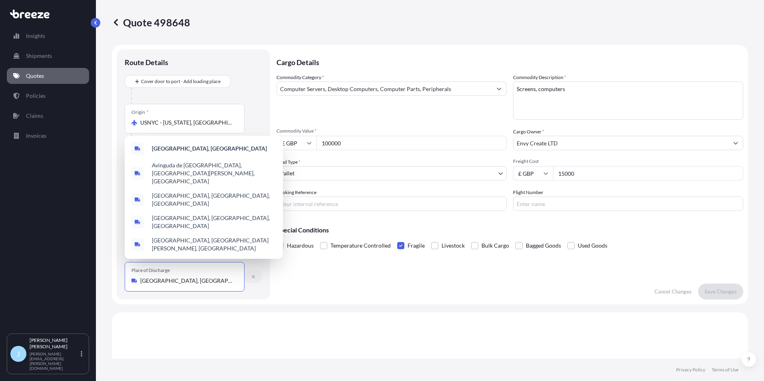
click at [252, 275] on icon "button" at bounding box center [253, 276] width 5 height 5
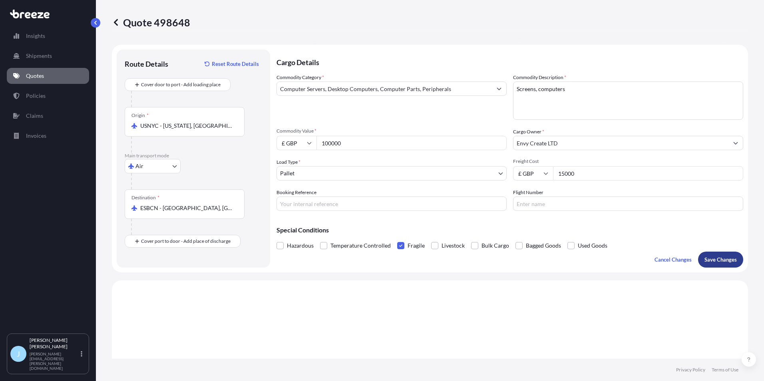
click at [717, 259] on p "Save Changes" at bounding box center [720, 260] width 32 height 8
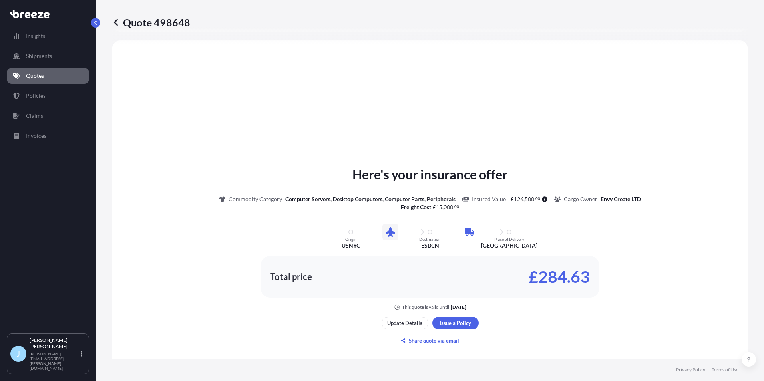
select select "Air"
select select "1"
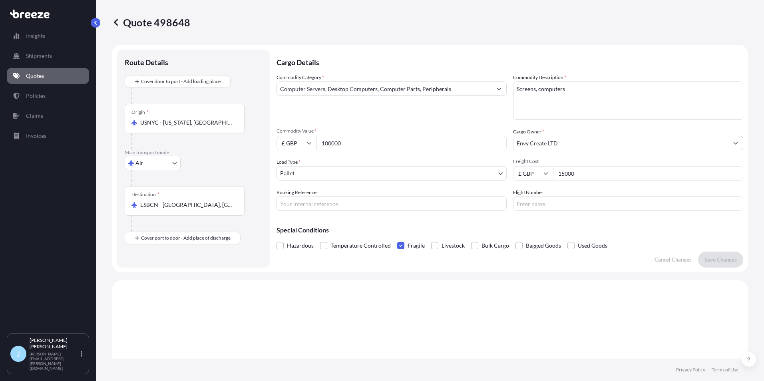
click at [150, 158] on body "Insights Shipments Quotes Policies Claims Invoices J [PERSON_NAME] [PERSON_NAME…" at bounding box center [382, 190] width 764 height 381
click at [151, 189] on div "Sea" at bounding box center [153, 184] width 50 height 14
select select "Sea"
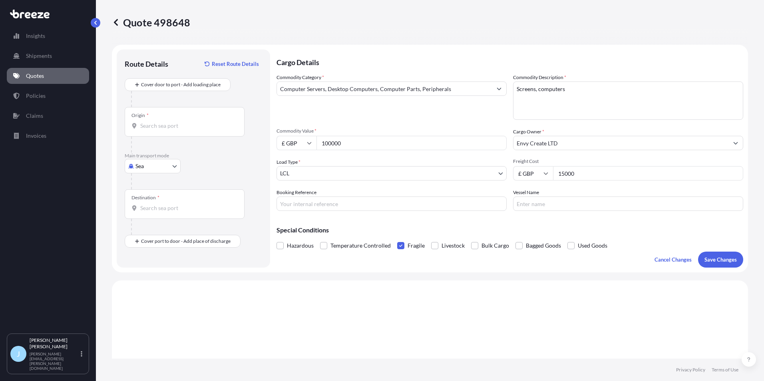
click at [162, 135] on div "Origin *" at bounding box center [193, 130] width 137 height 46
drag, startPoint x: 162, startPoint y: 135, endPoint x: 164, endPoint y: 124, distance: 10.7
click at [164, 124] on input "Origin *" at bounding box center [187, 126] width 94 height 8
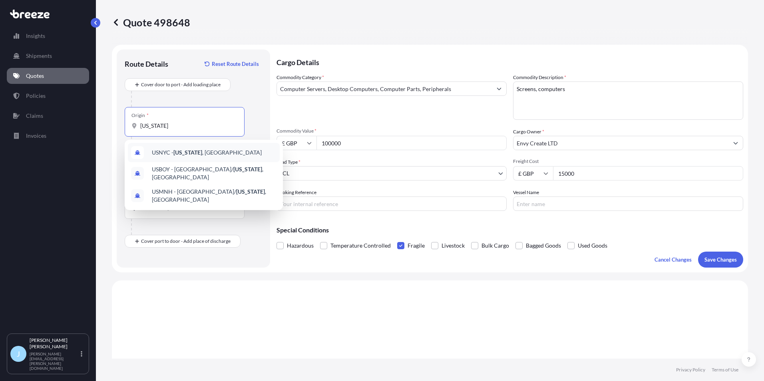
click at [169, 149] on span "USNYC - [US_STATE] , [GEOGRAPHIC_DATA]" at bounding box center [207, 153] width 110 height 8
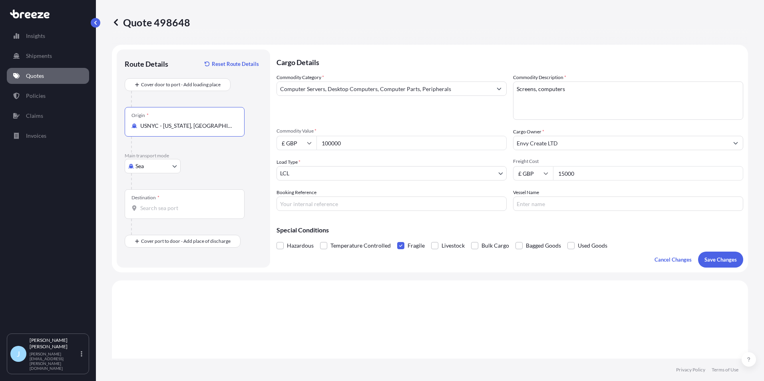
type input "USNYC - [US_STATE], [GEOGRAPHIC_DATA]"
click at [167, 200] on div "Destination *" at bounding box center [185, 204] width 120 height 30
click at [167, 204] on input "Destination *" at bounding box center [187, 208] width 94 height 8
type input "s"
type input "ESBCN - [GEOGRAPHIC_DATA], [GEOGRAPHIC_DATA]"
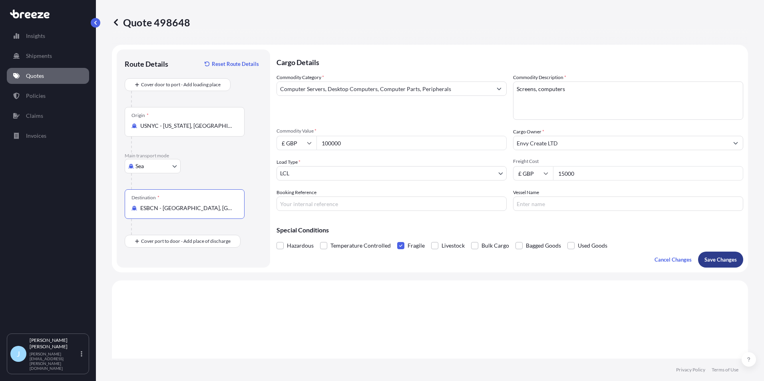
click at [707, 262] on p "Save Changes" at bounding box center [720, 260] width 32 height 8
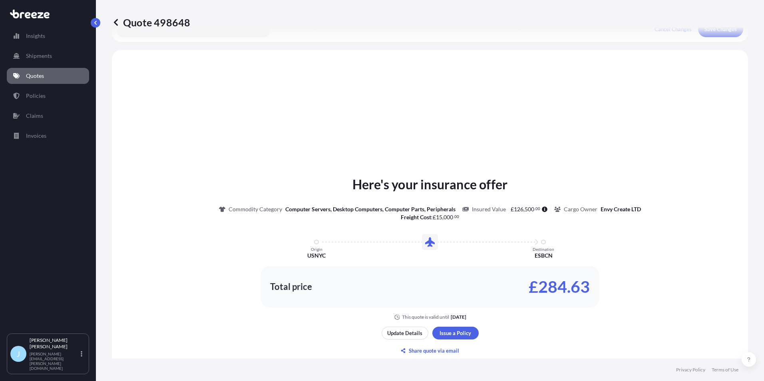
scroll to position [241, 0]
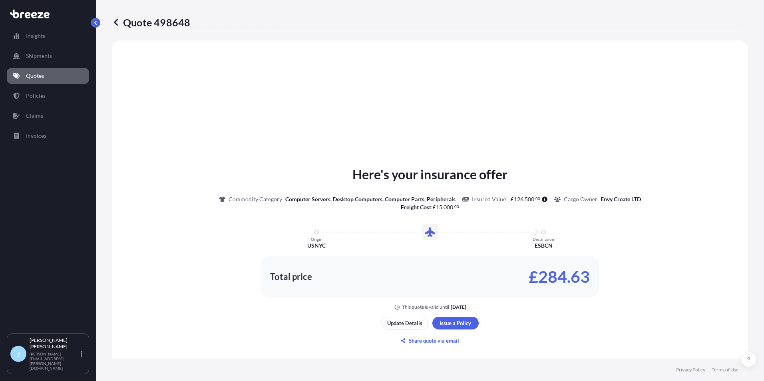
select select "Sea"
select select "1"
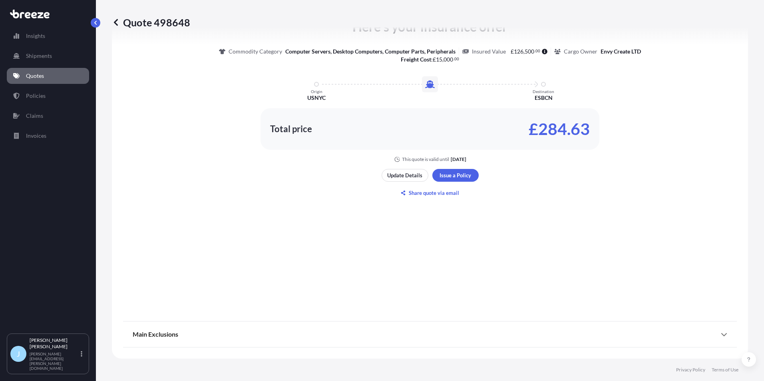
scroll to position [335, 0]
